Goal: Information Seeking & Learning: Learn about a topic

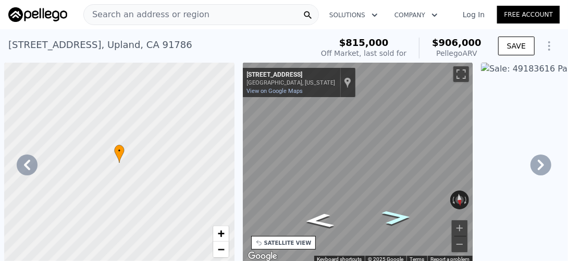
scroll to position [0, 242]
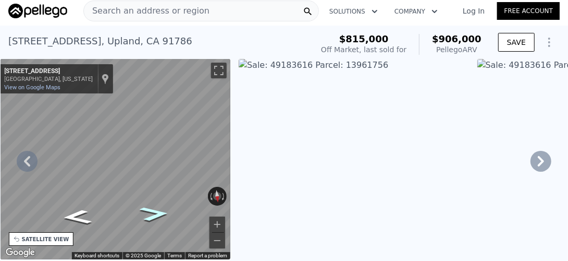
click at [168, 9] on span "Search an address or region" at bounding box center [147, 11] width 126 height 13
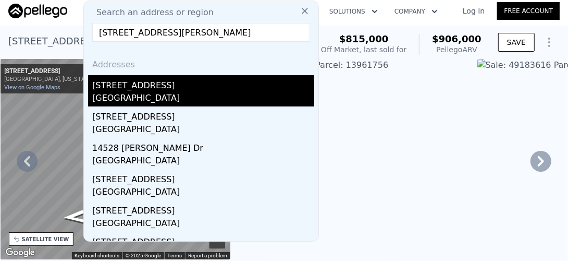
type input "[STREET_ADDRESS][PERSON_NAME]"
click at [140, 95] on div "[GEOGRAPHIC_DATA]" at bounding box center [203, 99] width 222 height 15
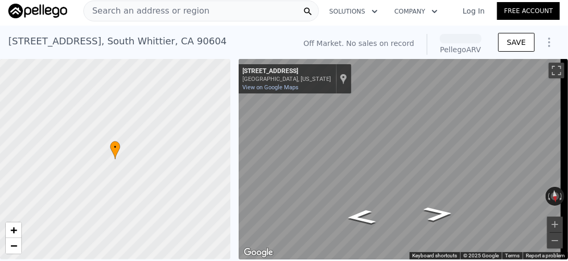
scroll to position [0, 4]
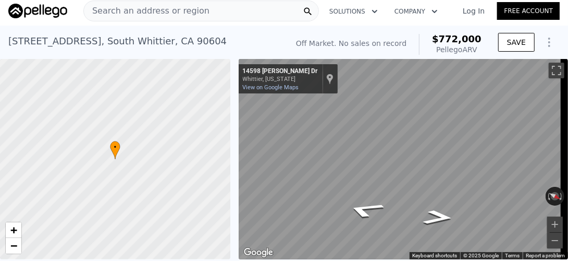
click at [169, 7] on span "Search an address or region" at bounding box center [147, 11] width 126 height 13
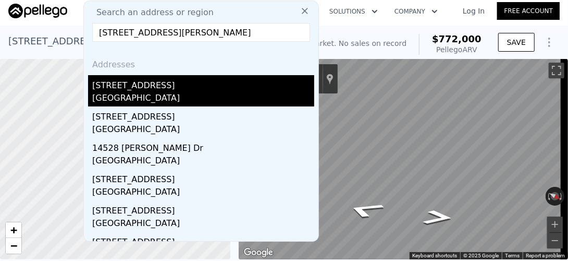
type input "[STREET_ADDRESS][PERSON_NAME]"
click at [142, 96] on div "[GEOGRAPHIC_DATA]" at bounding box center [203, 99] width 222 height 15
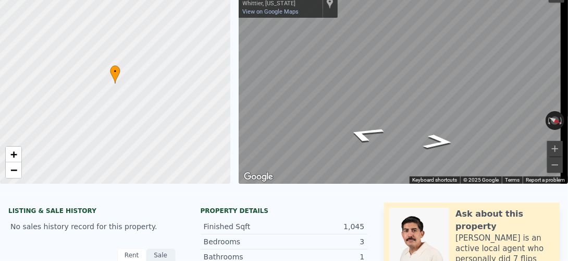
scroll to position [0, 0]
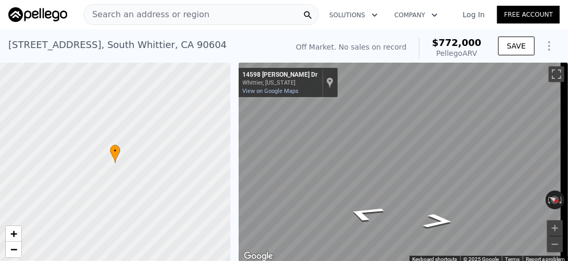
click at [136, 11] on span "Search an address or region" at bounding box center [147, 14] width 126 height 13
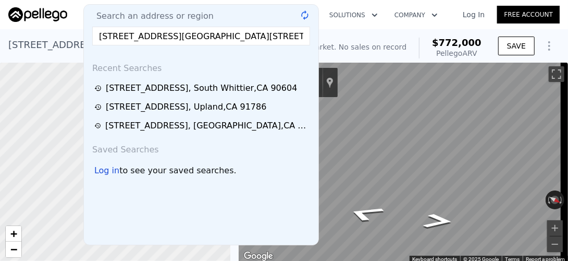
scroll to position [0, 79]
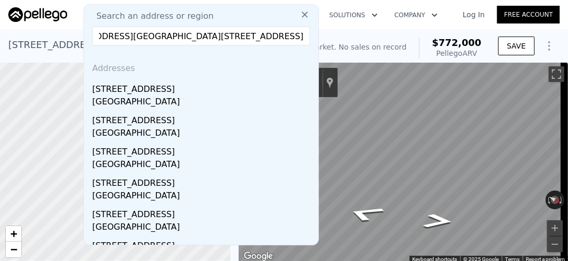
type input "[STREET_ADDRESS][GEOGRAPHIC_DATA][STREET_ADDRESS]"
click at [137, 97] on div "[GEOGRAPHIC_DATA]" at bounding box center [203, 102] width 222 height 15
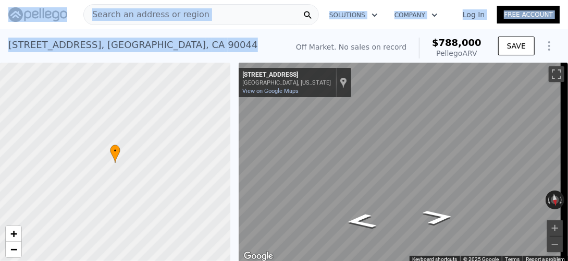
drag, startPoint x: 176, startPoint y: 46, endPoint x: -1, endPoint y: 43, distance: 177.3
click at [0, 43] on html "Search an address or region Solutions Company Open main menu Log In Free Accoun…" at bounding box center [284, 130] width 568 height 261
click at [226, 44] on div "[STREET_ADDRESS] No sales on record (~ARV $788k )" at bounding box center [145, 47] width 275 height 29
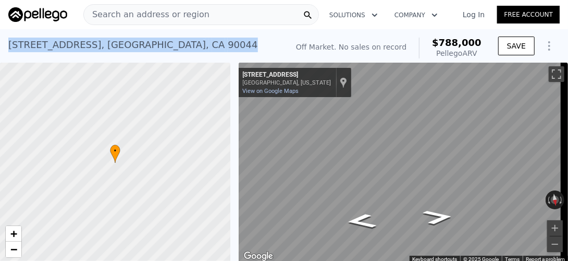
drag, startPoint x: 184, startPoint y: 46, endPoint x: 9, endPoint y: 47, distance: 174.7
click at [9, 47] on div "[STREET_ADDRESS] No sales on record (~ARV $788k )" at bounding box center [145, 47] width 275 height 29
copy div "[STREET_ADDRESS]"
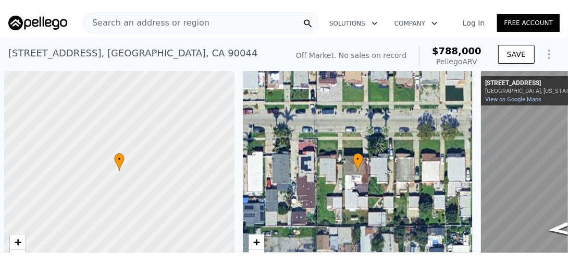
scroll to position [0, 4]
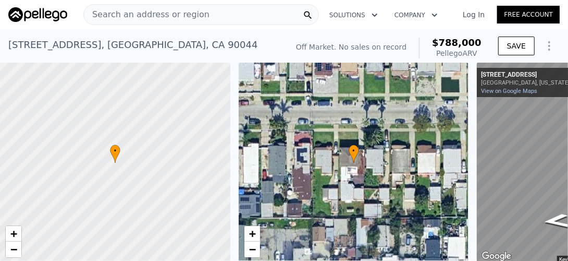
click at [123, 16] on span "Search an address or region" at bounding box center [147, 14] width 126 height 13
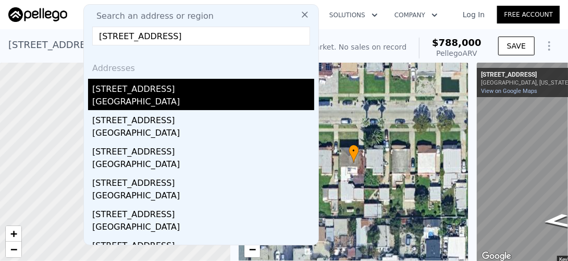
type input "10930 Mclennan Avenue Granada Hills 91344"
click at [146, 93] on div "10930 Mclennan Ave" at bounding box center [203, 87] width 222 height 17
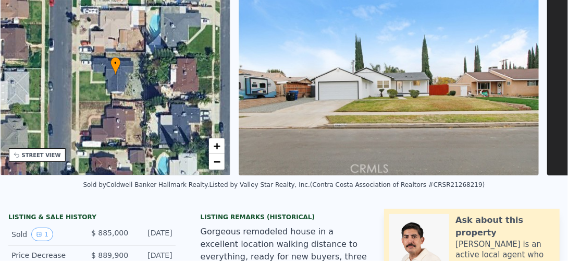
scroll to position [4, 0]
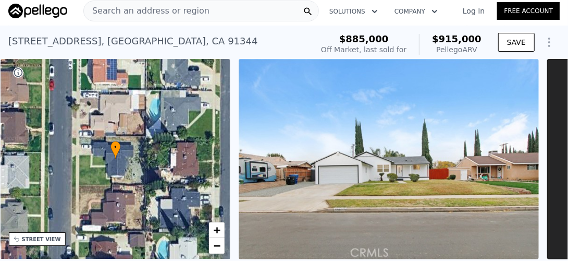
click at [143, 9] on span "Search an address or region" at bounding box center [147, 11] width 126 height 13
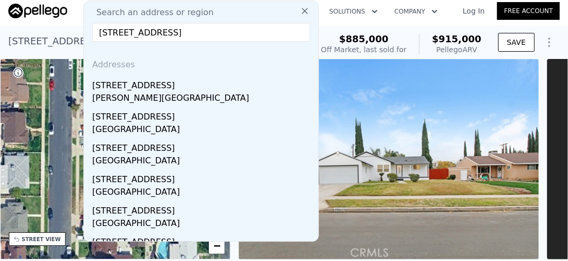
type input "4130 Irwindale Covina 91722"
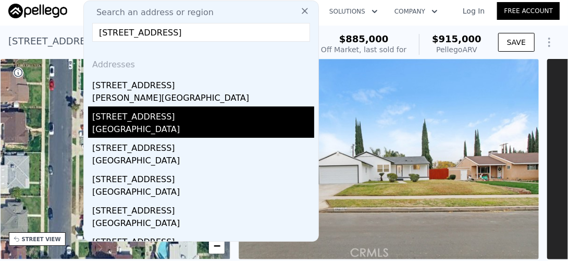
click at [140, 125] on div "Los Angeles County, CA 91722" at bounding box center [203, 130] width 222 height 15
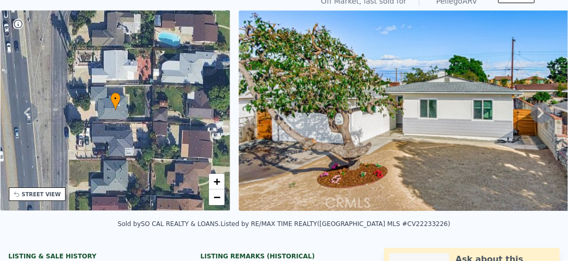
scroll to position [4, 0]
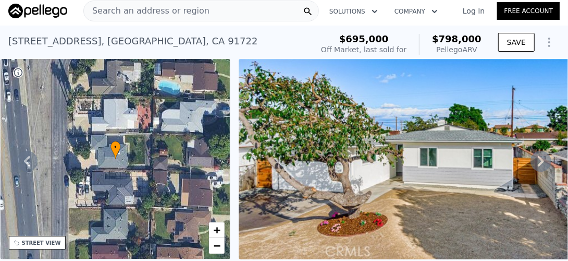
click at [132, 11] on span "Search an address or region" at bounding box center [147, 11] width 126 height 13
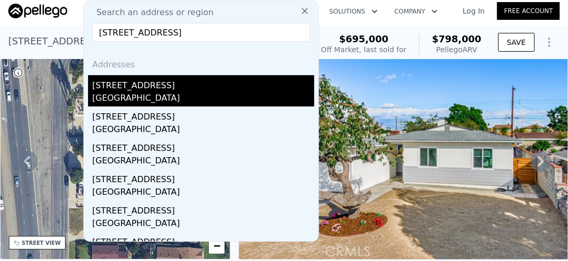
type input "846 Rivertree Drive Oceanside 92058"
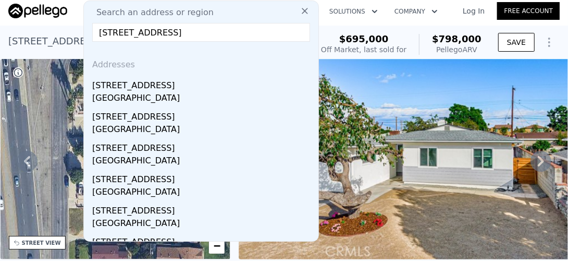
click at [117, 92] on div "Oceanside, CA 92058" at bounding box center [203, 99] width 222 height 15
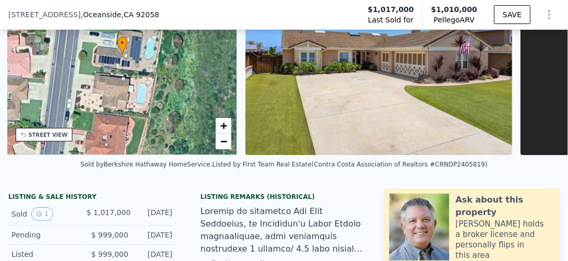
scroll to position [0, 242]
